Goal: Transaction & Acquisition: Purchase product/service

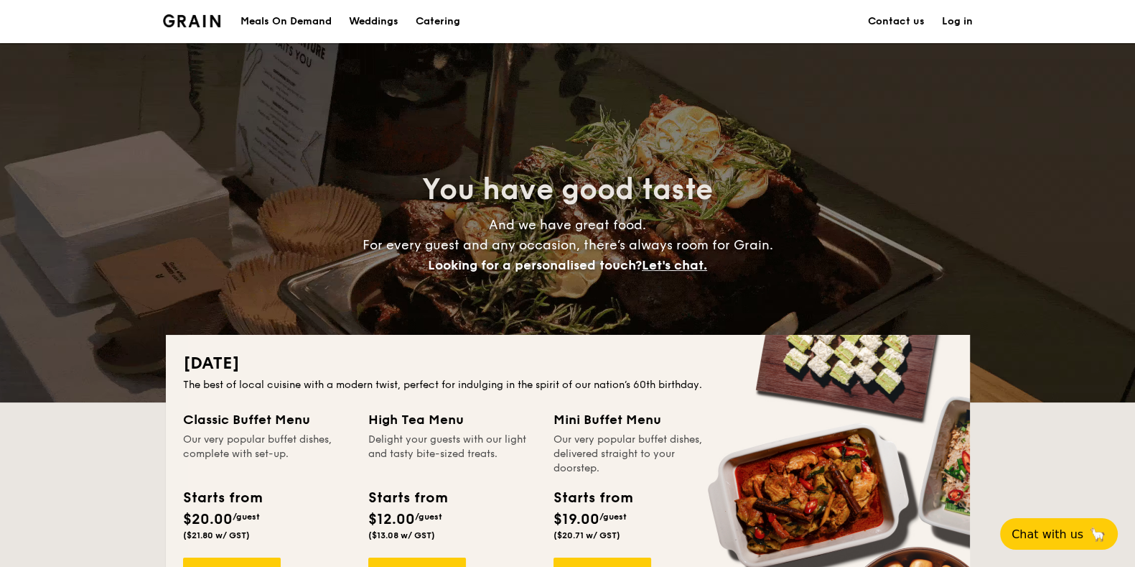
click at [435, 13] on h1 "Catering" at bounding box center [438, 21] width 45 height 43
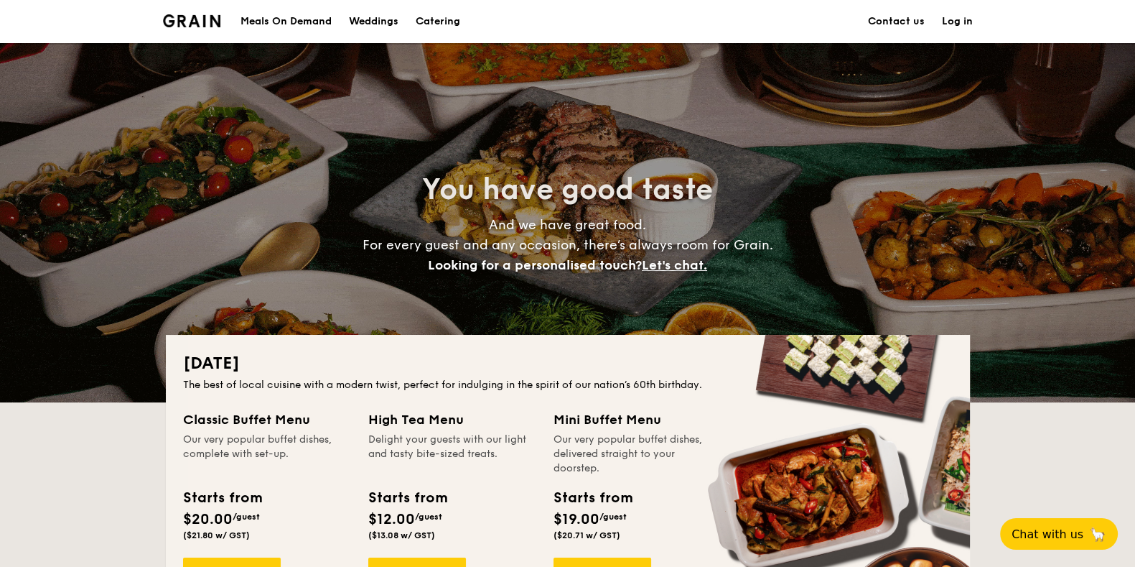
scroll to position [358, 0]
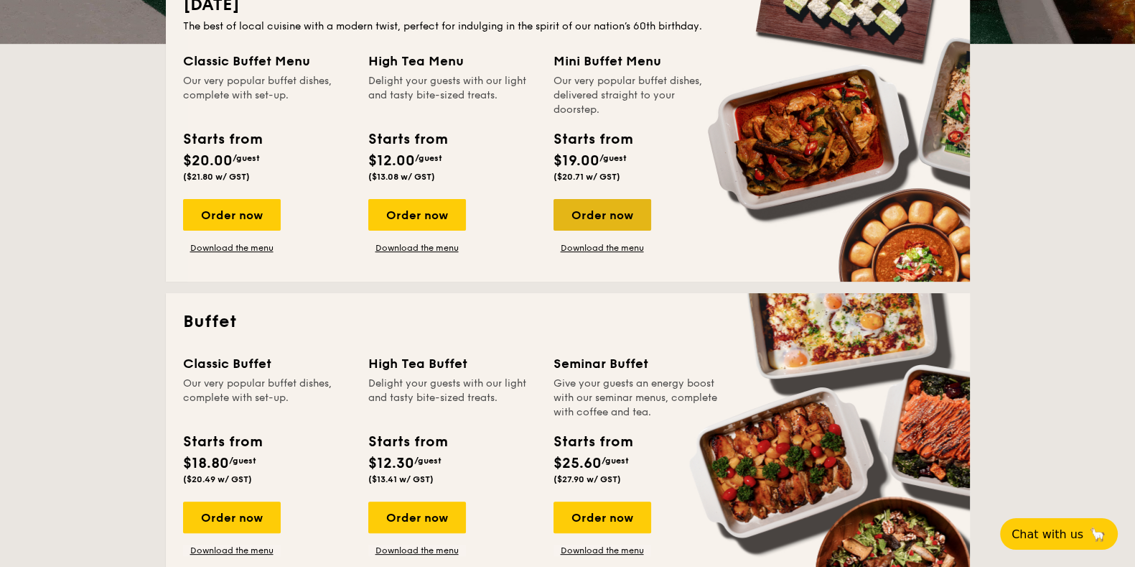
click at [600, 211] on div "Order now" at bounding box center [603, 215] width 98 height 32
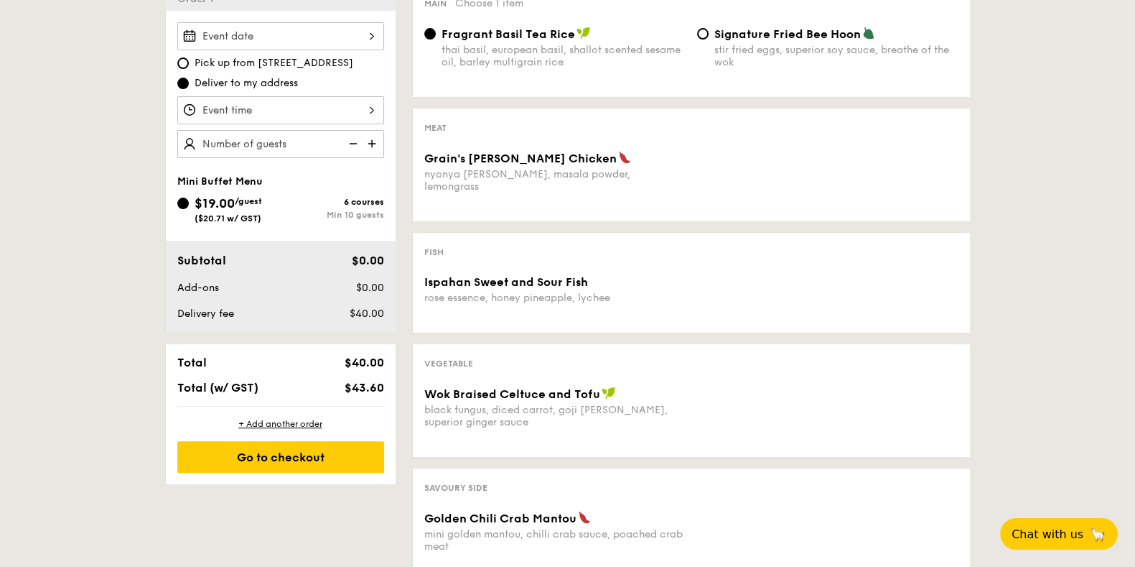
scroll to position [449, 0]
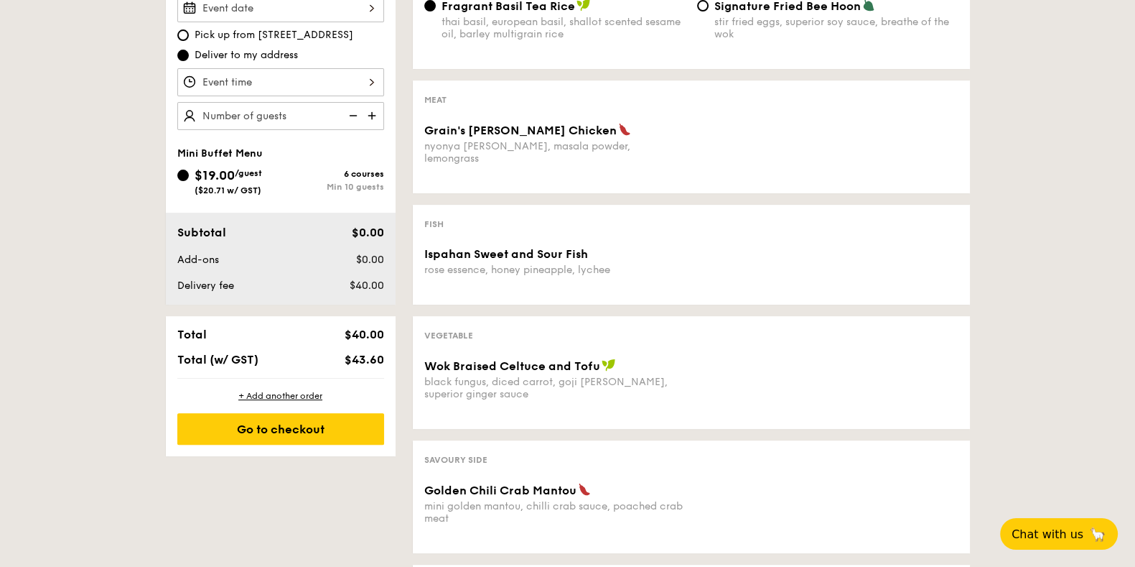
click at [502, 125] on span "Grain's Curry Chicken" at bounding box center [520, 131] width 192 height 14
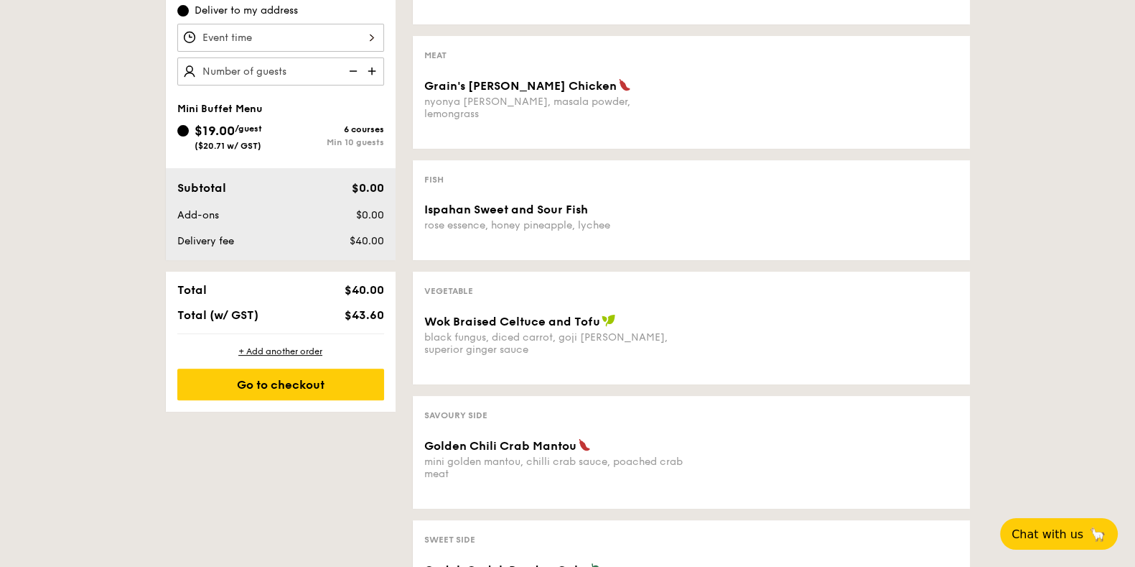
scroll to position [89, 0]
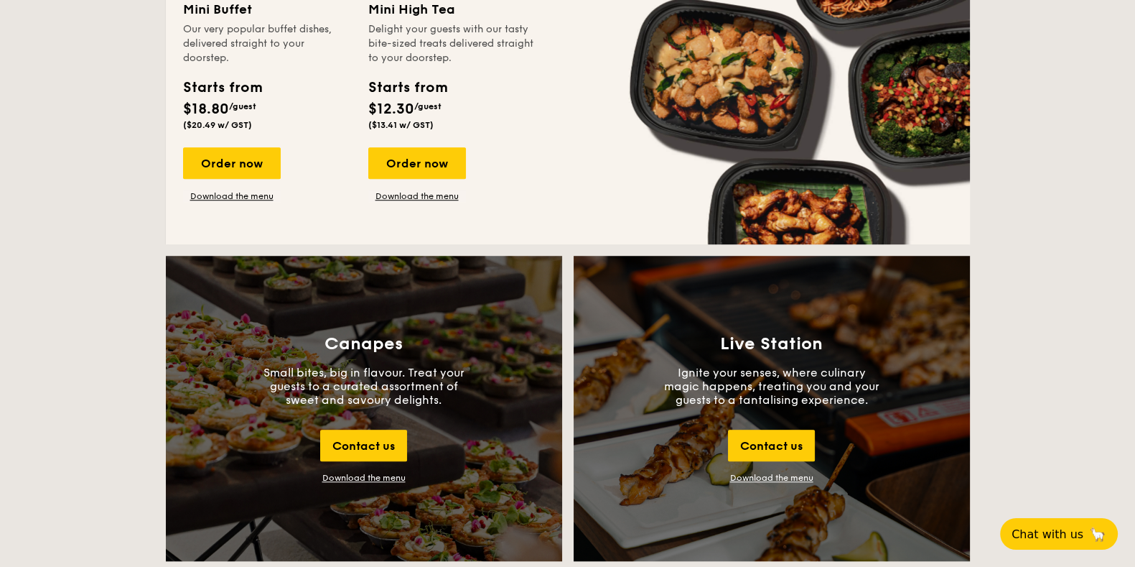
scroll to position [1256, 0]
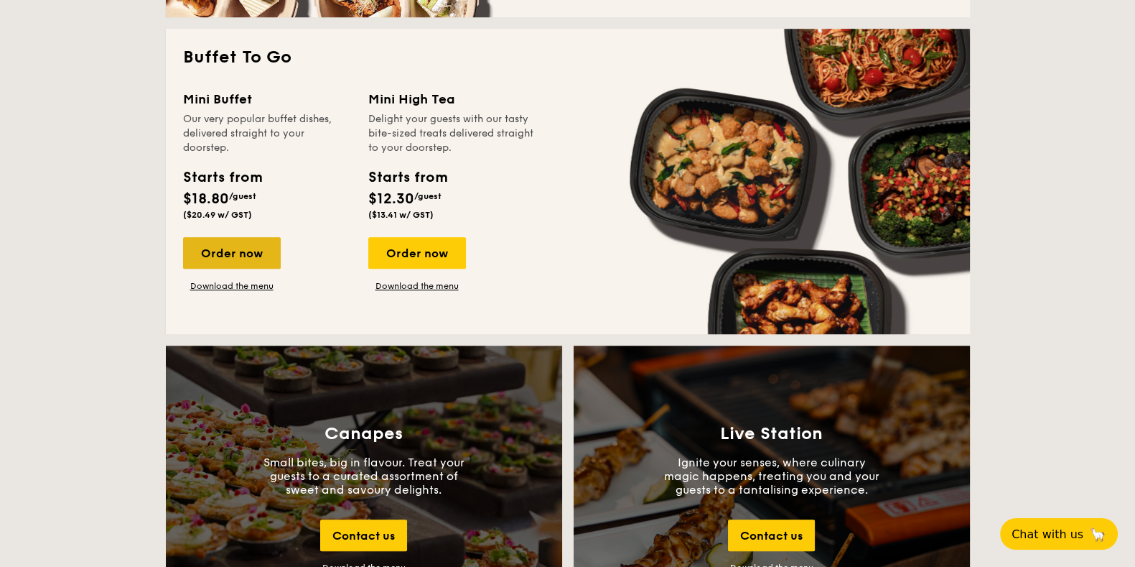
click at [212, 254] on div "Order now" at bounding box center [232, 253] width 98 height 32
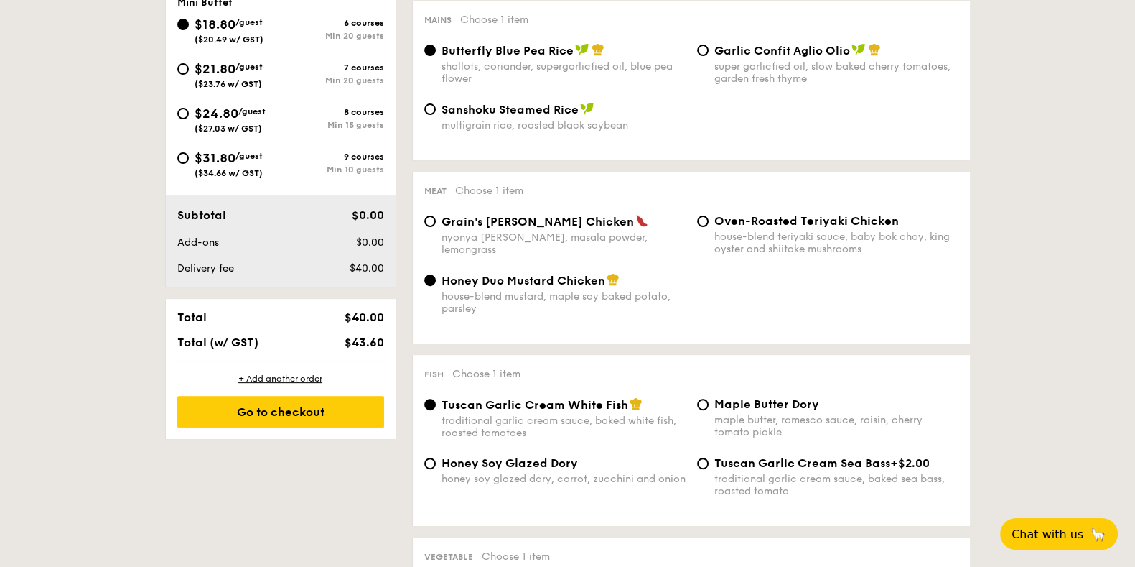
scroll to position [628, 0]
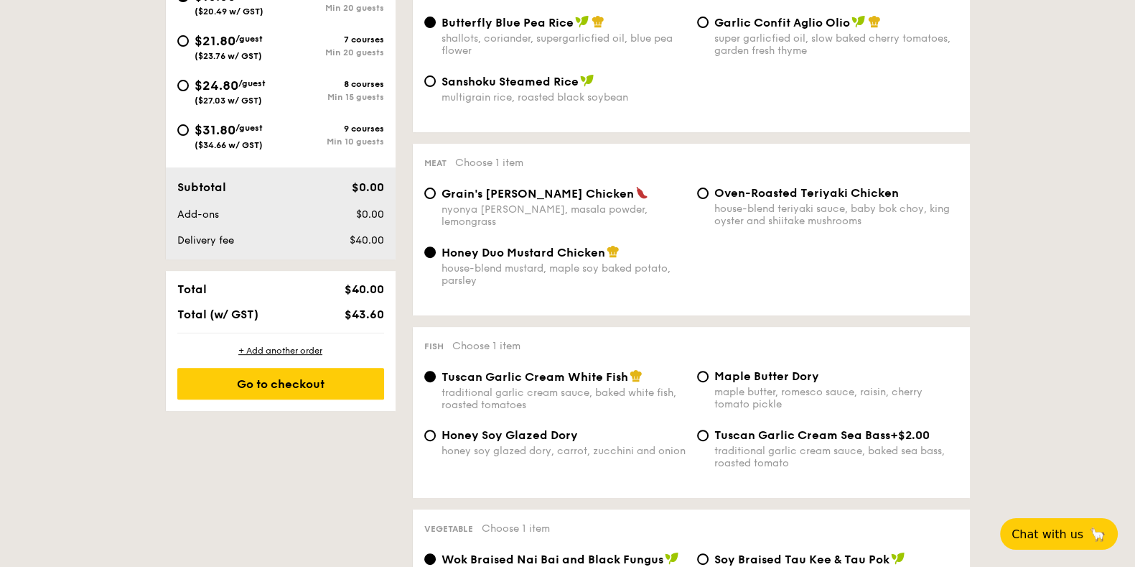
click at [761, 200] on div "Oven-Roasted Teriyaki Chicken house-blend teriyaki sauce, baby bok choy, king o…" at bounding box center [837, 206] width 244 height 41
click at [709, 199] on input "Oven-Roasted Teriyaki Chicken house-blend teriyaki sauce, baby bok choy, king o…" at bounding box center [702, 192] width 11 height 11
radio input "true"
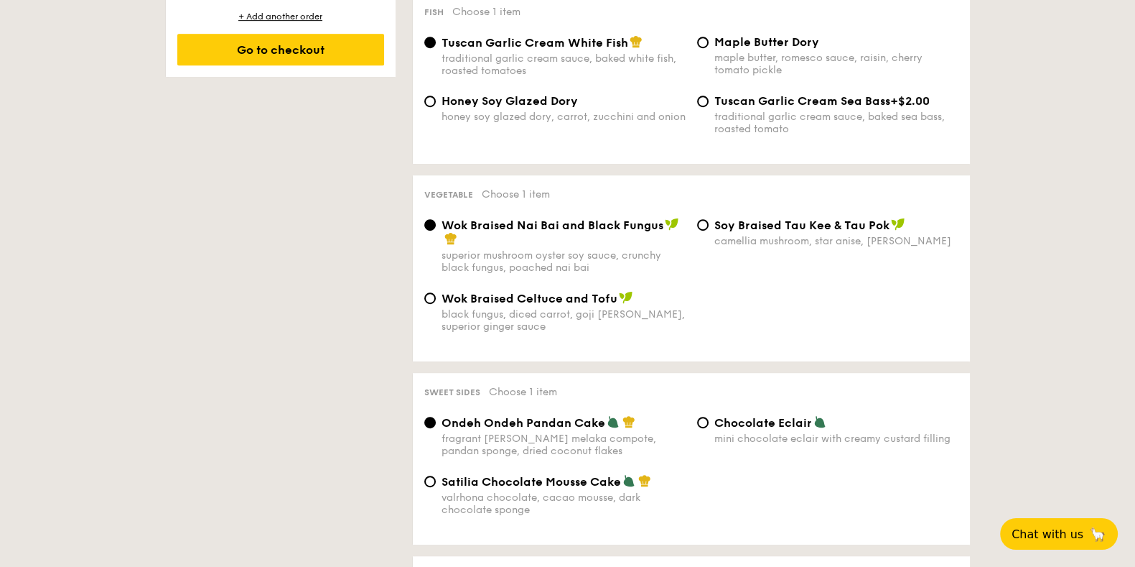
scroll to position [987, 0]
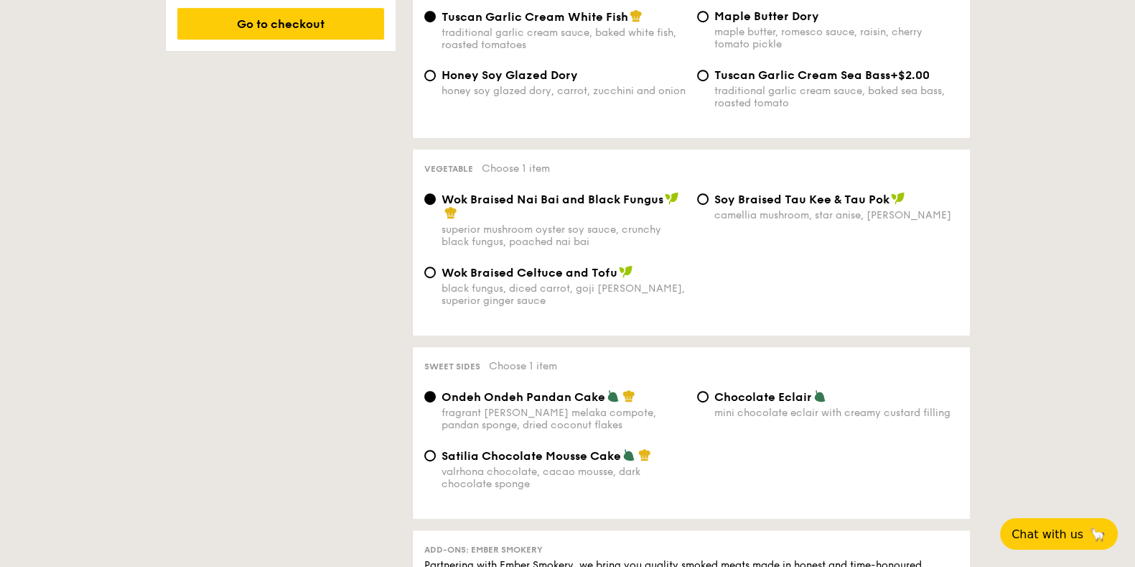
click at [493, 285] on div "black fungus, diced carrot, goji berry, superior ginger sauce" at bounding box center [564, 294] width 244 height 24
click at [436, 278] on input "Wok Braised Celtuce and Tofu black fungus, diced carrot, goji berry, superior g…" at bounding box center [429, 271] width 11 height 11
radio input "true"
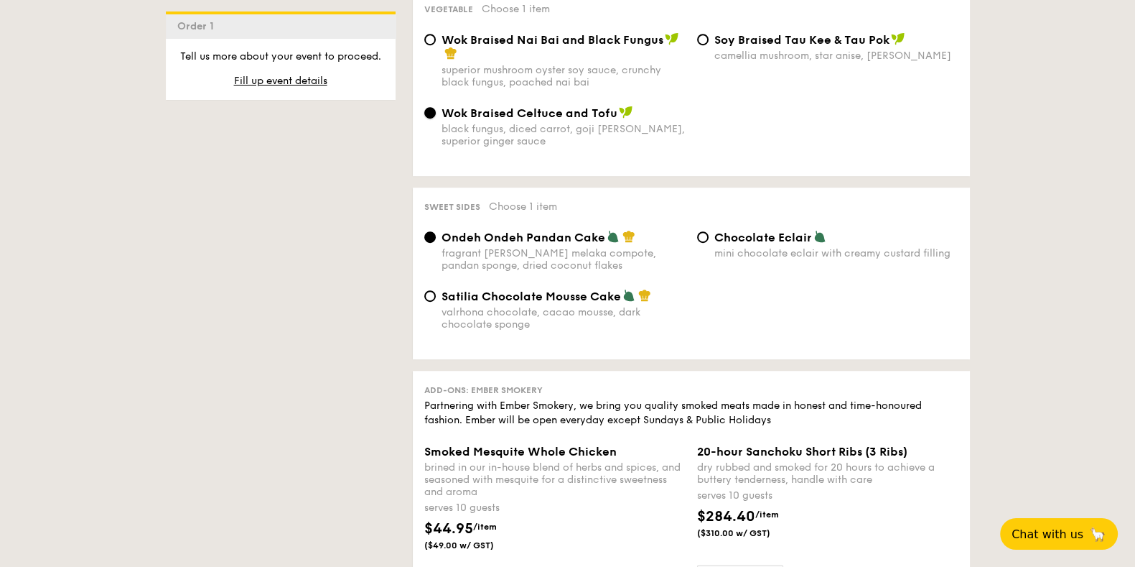
scroll to position [1077, 0]
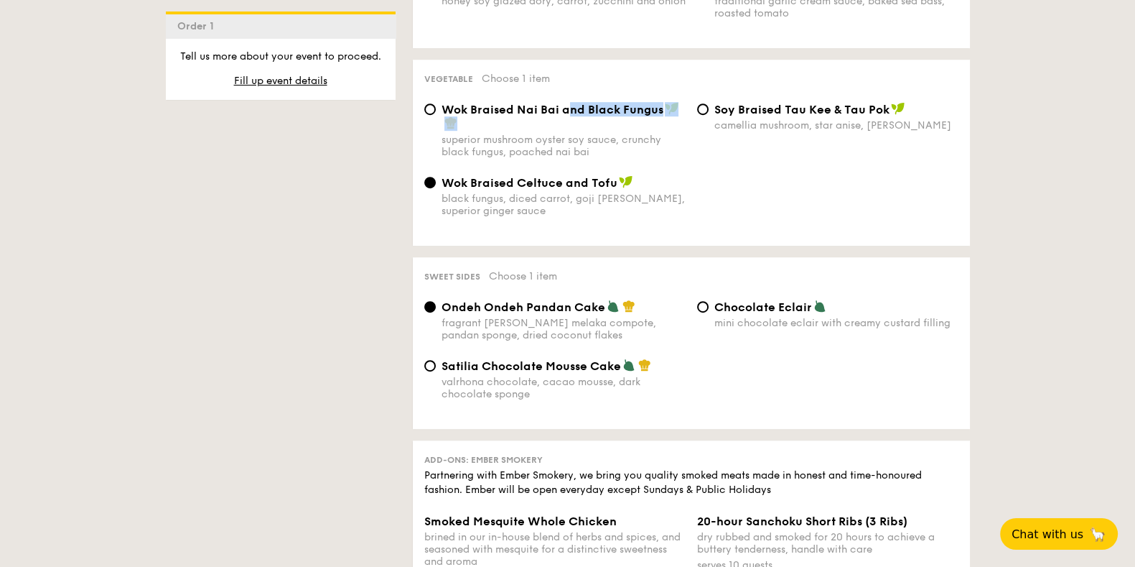
click at [567, 116] on div "Wok Braised Nai Bai and Black Fungus" at bounding box center [564, 116] width 244 height 29
click at [562, 112] on span "Wok Braised Nai Bai and Black Fungus" at bounding box center [553, 110] width 222 height 14
click at [436, 112] on input "Wok Braised Nai Bai and Black Fungus superior mushroom oyster soy sauce, crunch…" at bounding box center [429, 108] width 11 height 11
radio input "true"
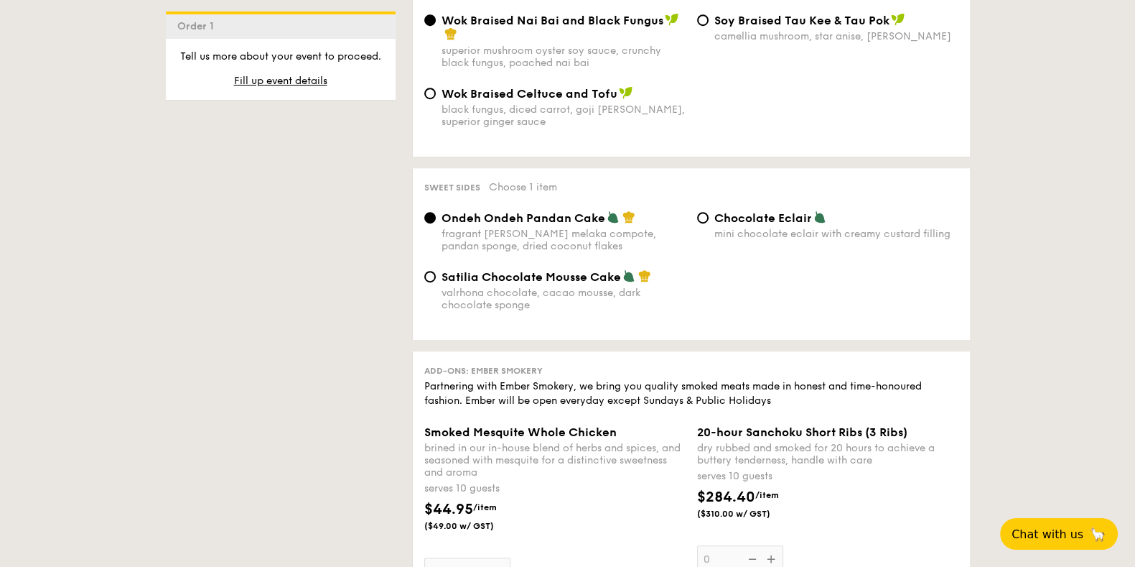
click at [484, 277] on span "Satilia Chocolate Mousse Cake" at bounding box center [532, 277] width 180 height 14
click at [436, 277] on input "Satilia Chocolate Mousse Cake valrhona chocolate, cacao mousse, dark chocolate …" at bounding box center [429, 276] width 11 height 11
radio input "true"
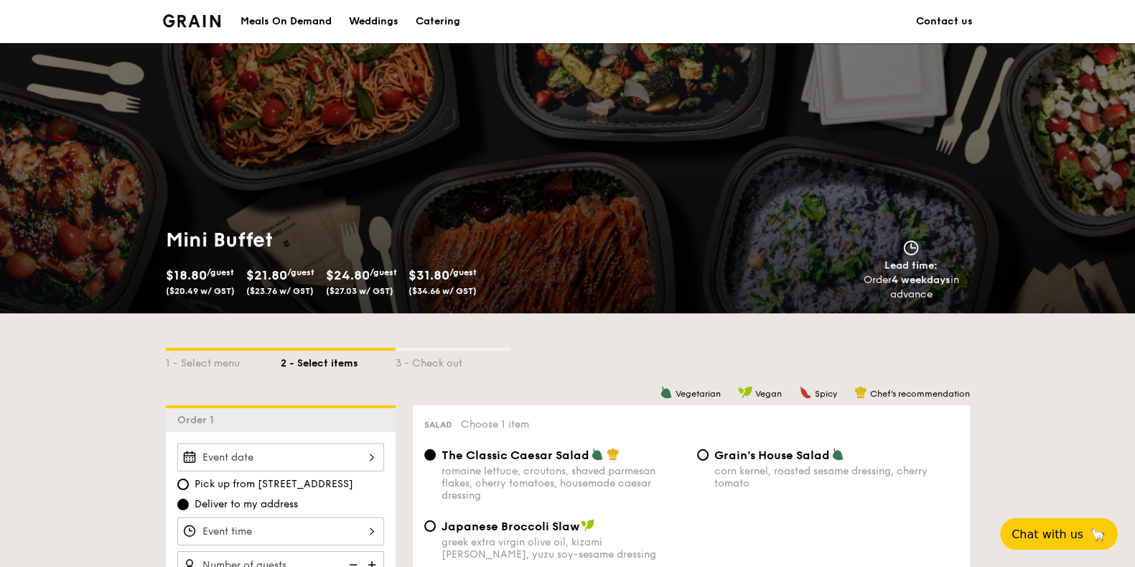
scroll to position [358, 0]
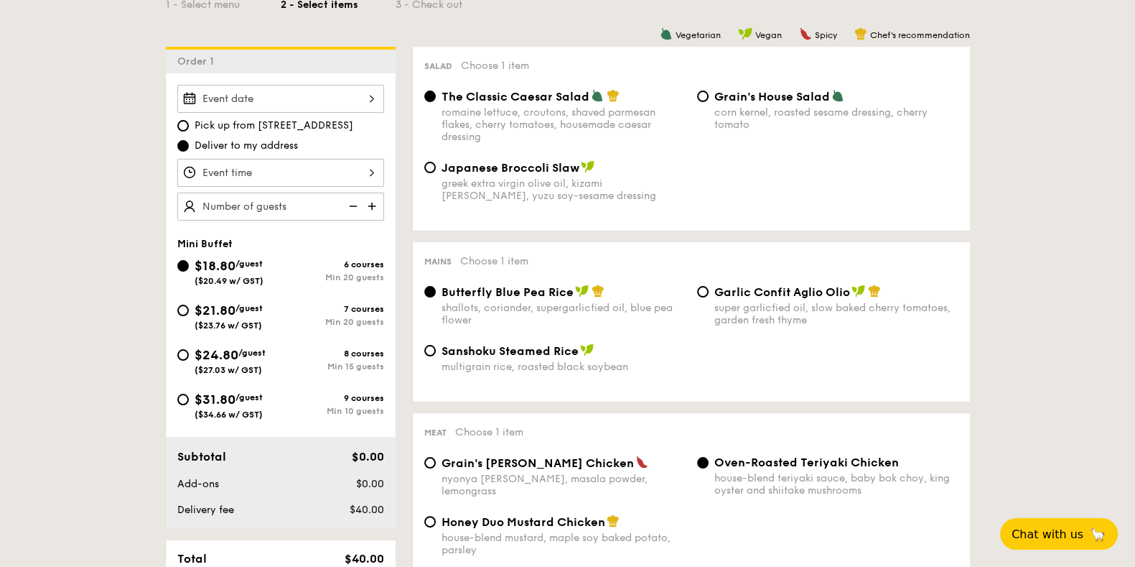
click at [370, 206] on img at bounding box center [374, 205] width 22 height 27
type input "20 guests"
click at [302, 169] on div at bounding box center [280, 173] width 207 height 28
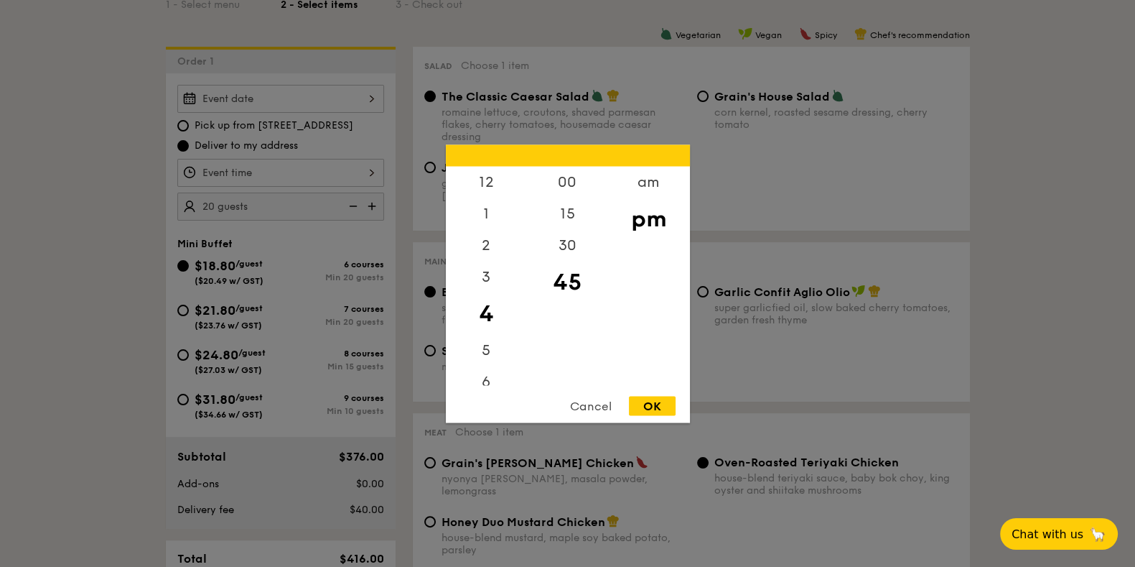
click at [589, 396] on div "Cancel" at bounding box center [591, 405] width 70 height 19
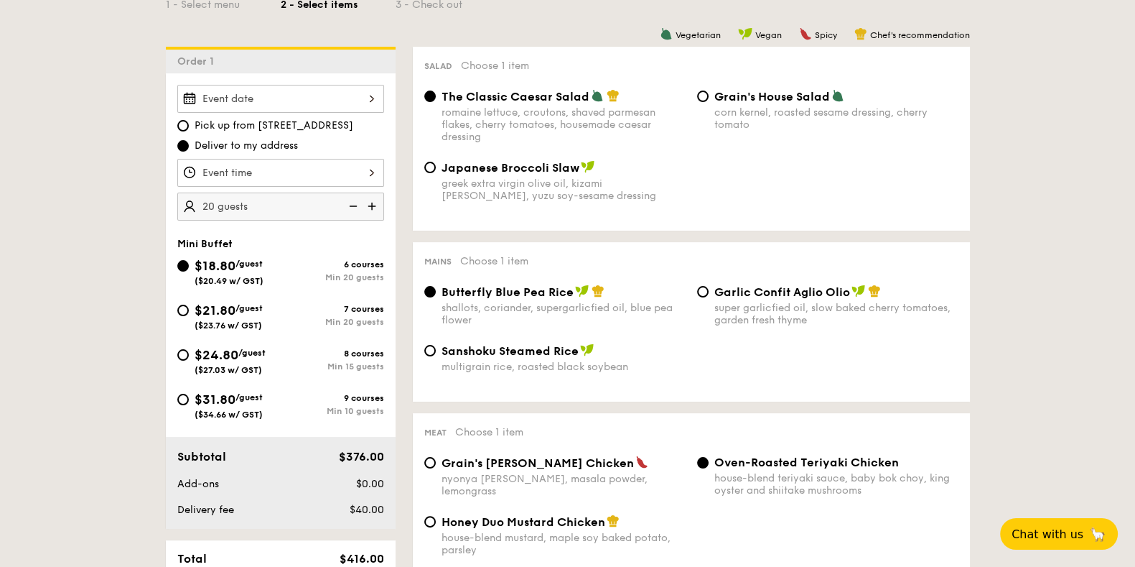
click at [327, 97] on div at bounding box center [280, 99] width 207 height 28
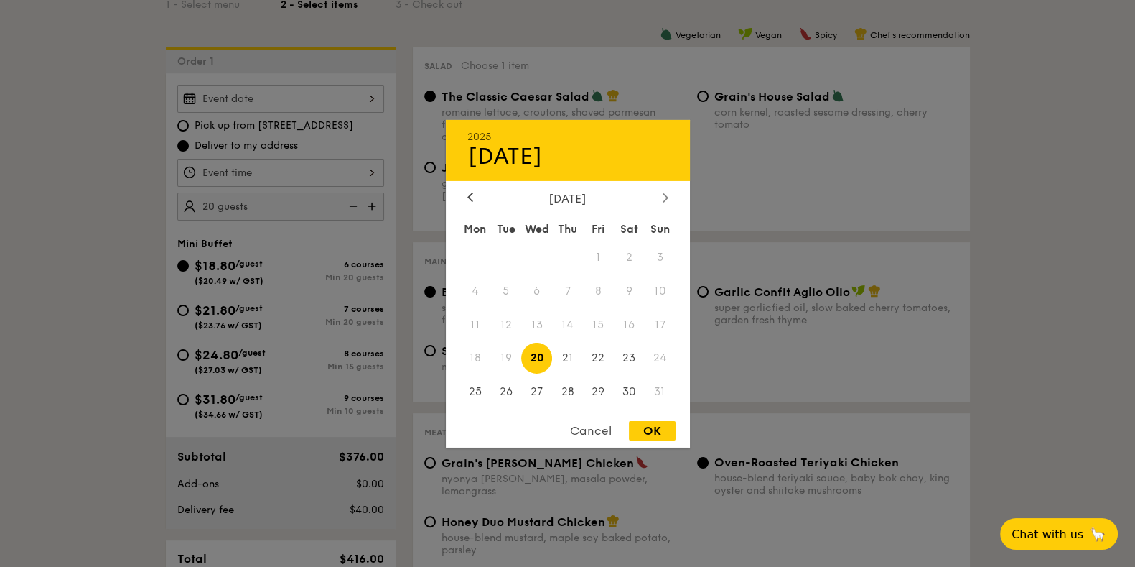
click at [666, 191] on div at bounding box center [665, 198] width 13 height 14
click at [509, 264] on span "2" at bounding box center [505, 256] width 31 height 31
click at [654, 437] on div "OK" at bounding box center [652, 430] width 47 height 19
type input "Sep 02, 2025"
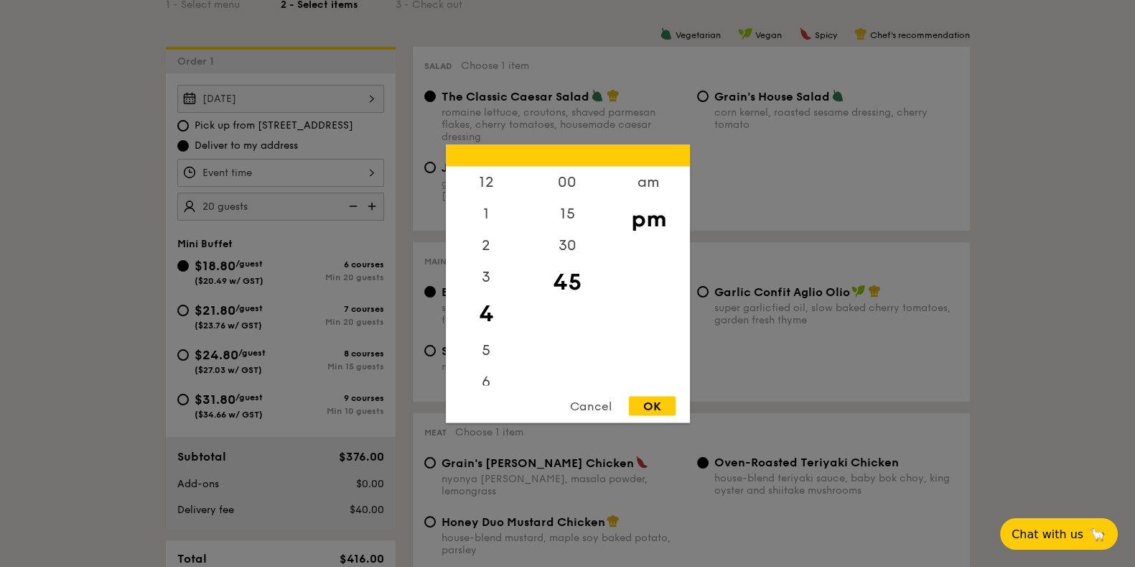
click at [259, 174] on div "12 1 2 3 4 5 6 7 8 9 10 11 00 15 30 45 am pm Cancel OK" at bounding box center [280, 173] width 207 height 28
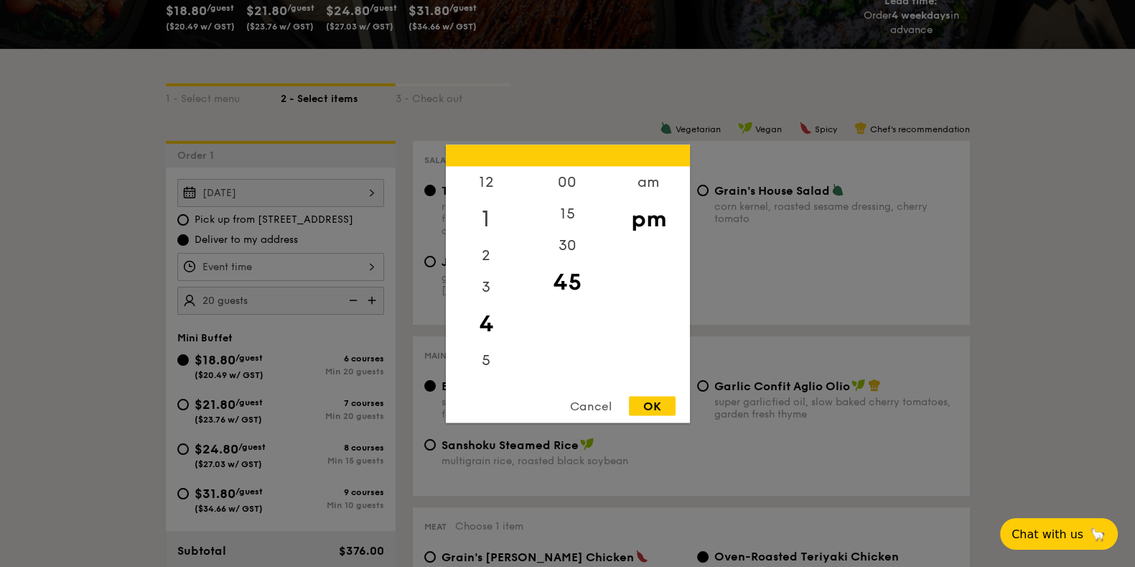
scroll to position [179, 0]
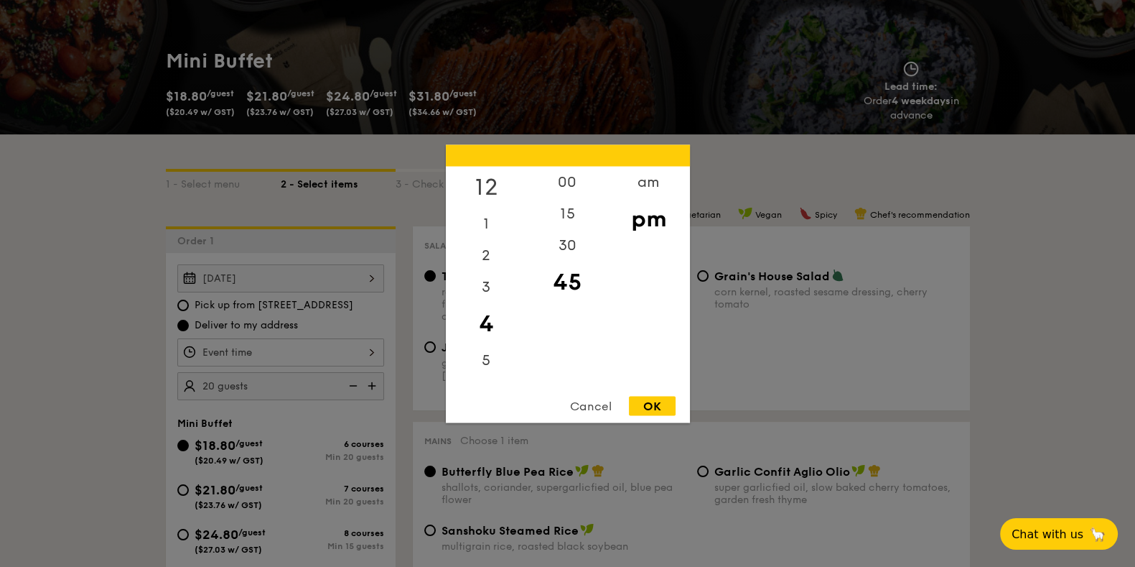
click at [489, 185] on div "12" at bounding box center [486, 187] width 81 height 42
click at [572, 177] on div "00" at bounding box center [567, 187] width 81 height 42
click at [652, 397] on div "OK" at bounding box center [652, 405] width 47 height 19
type input "12:00PM"
